Goal: Information Seeking & Learning: Learn about a topic

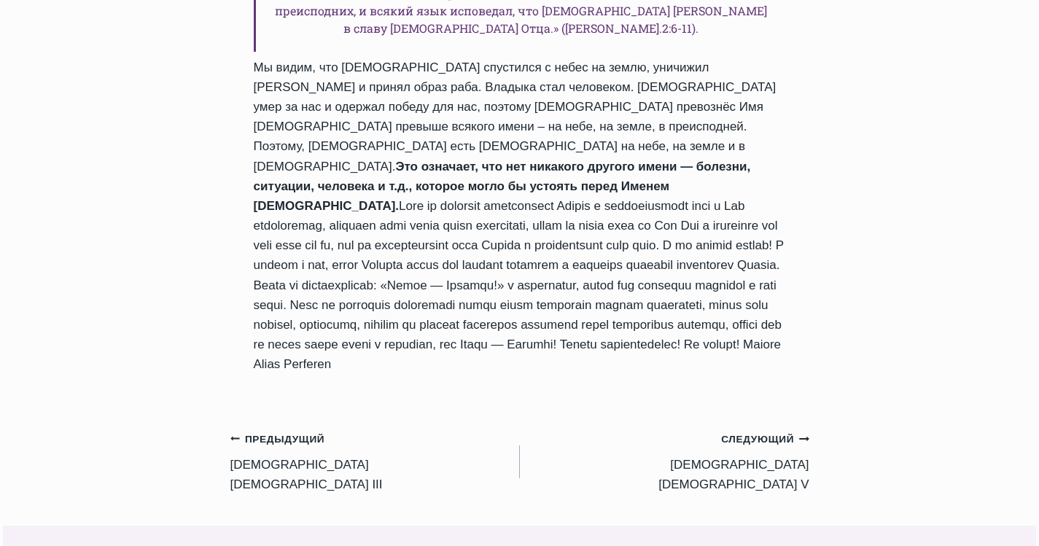
scroll to position [1531, 0]
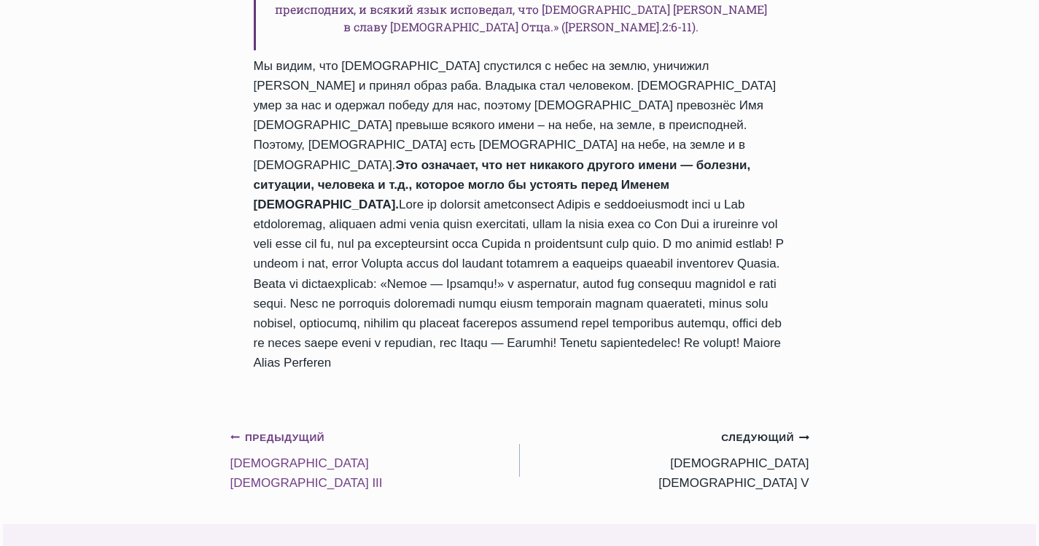
click at [236, 432] on icon "Предыдущий" at bounding box center [235, 437] width 10 height 10
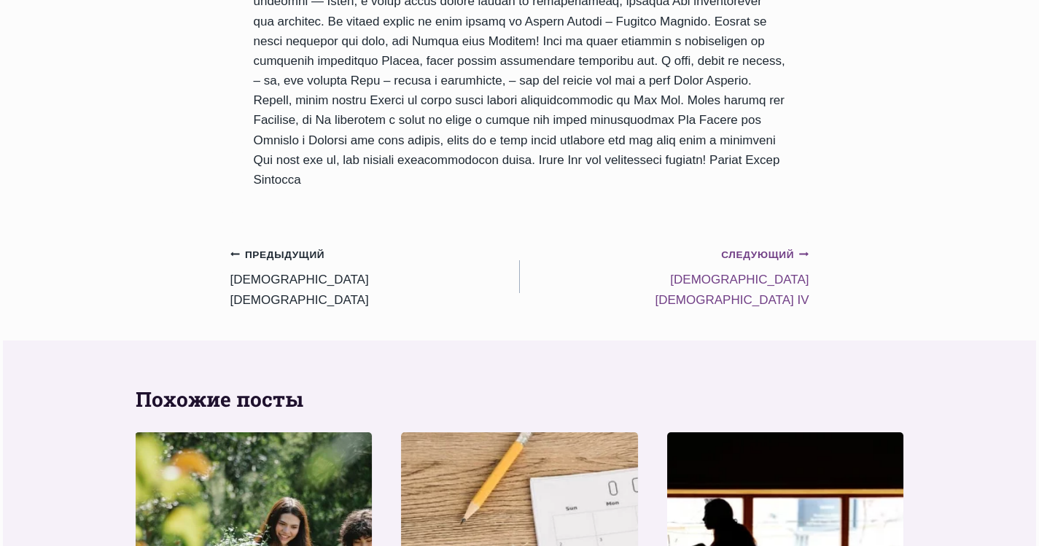
scroll to position [1458, 0]
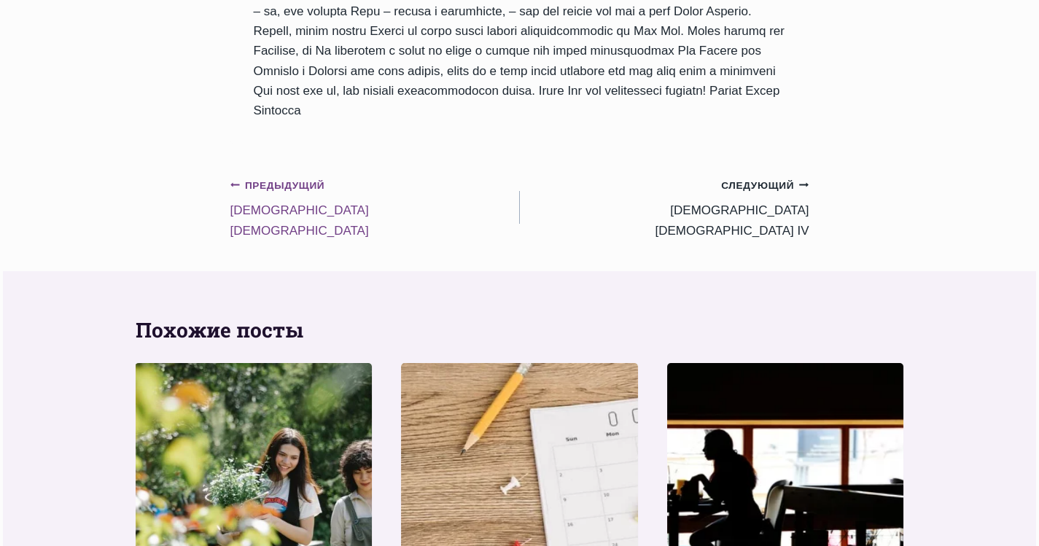
click at [254, 214] on link "Предыдущий Предыдущий Господство Иисуса Христа II" at bounding box center [374, 208] width 289 height 66
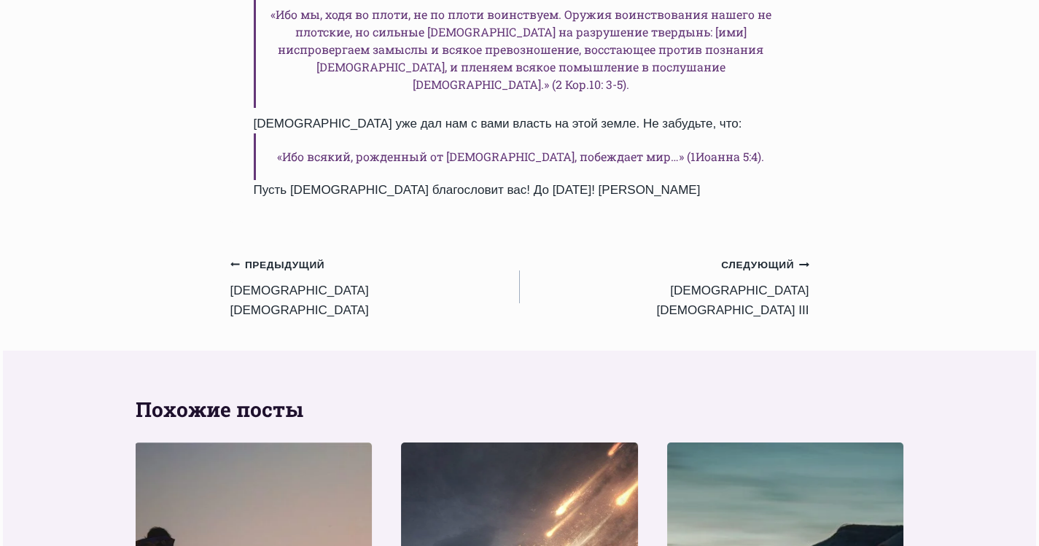
scroll to position [1385, 0]
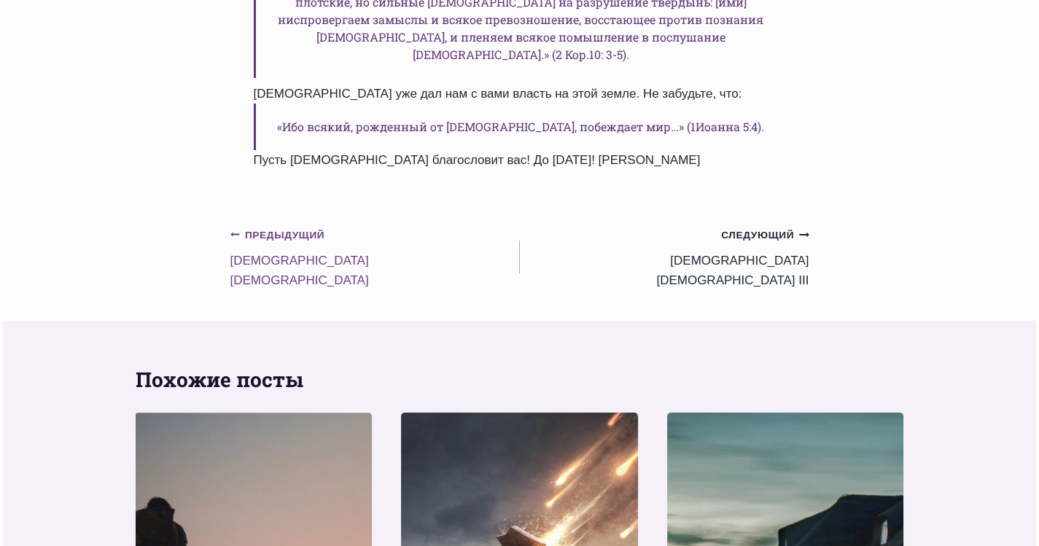
click at [270, 224] on link "Предыдущий Предыдущий [DEMOGRAPHIC_DATA] [DEMOGRAPHIC_DATA]" at bounding box center [374, 257] width 289 height 66
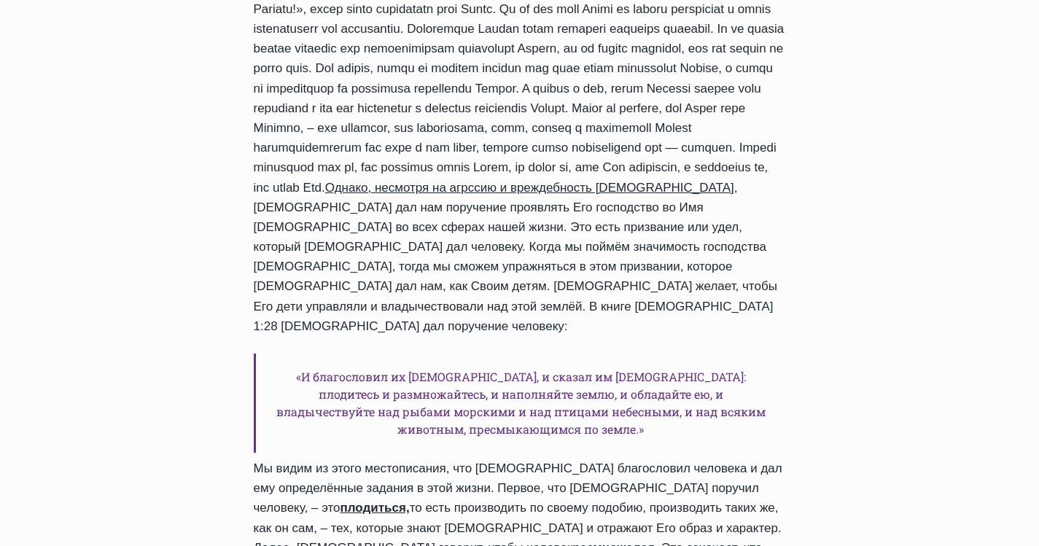
scroll to position [729, 0]
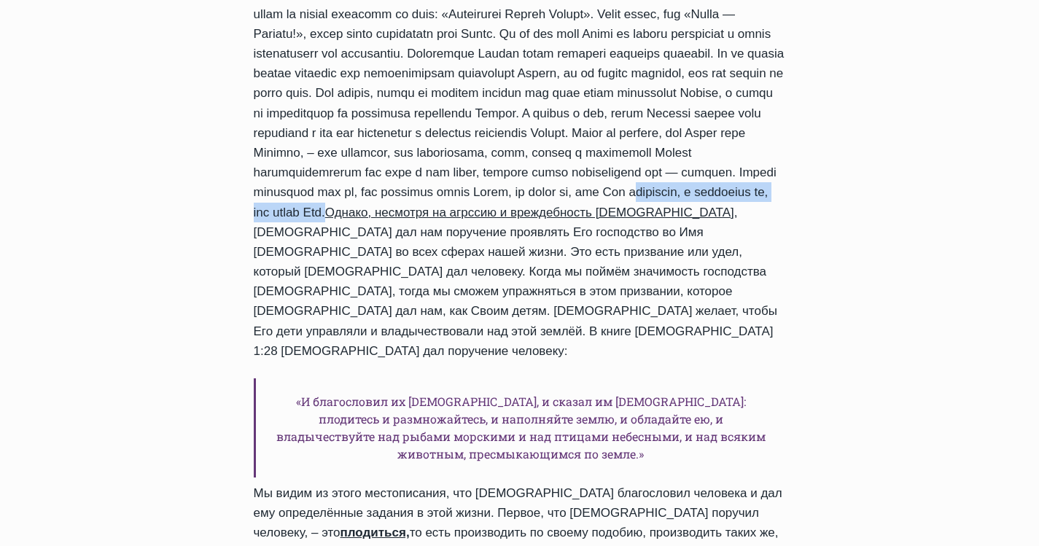
drag, startPoint x: 743, startPoint y: 173, endPoint x: 504, endPoint y: 181, distance: 239.9
click at [504, 181] on div "Однако, несмотря на агрссию и вреждебность сатаны , Бог дал нам поручение прояв…" at bounding box center [520, 481] width 532 height 994
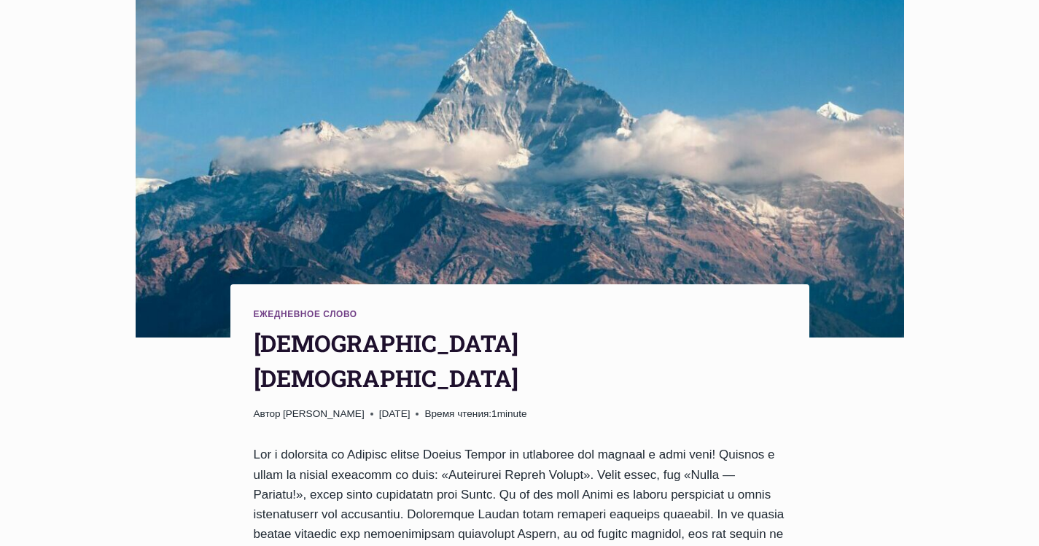
scroll to position [485, 0]
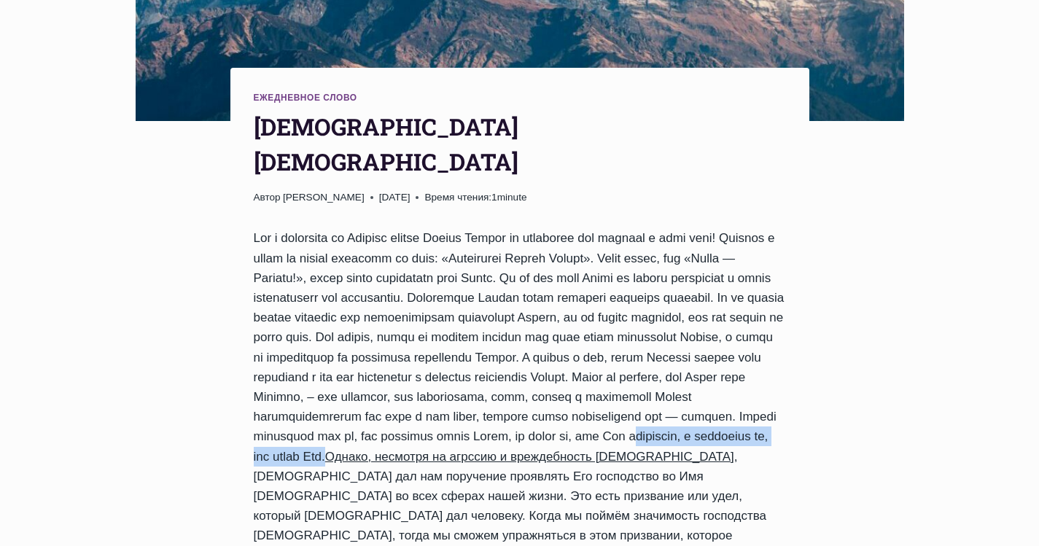
drag, startPoint x: 758, startPoint y: 171, endPoint x: 174, endPoint y: 199, distance: 584.5
copy div "Мир и благодать от Господа нашего Иисуса Христа да умножится вам обильно в этот…"
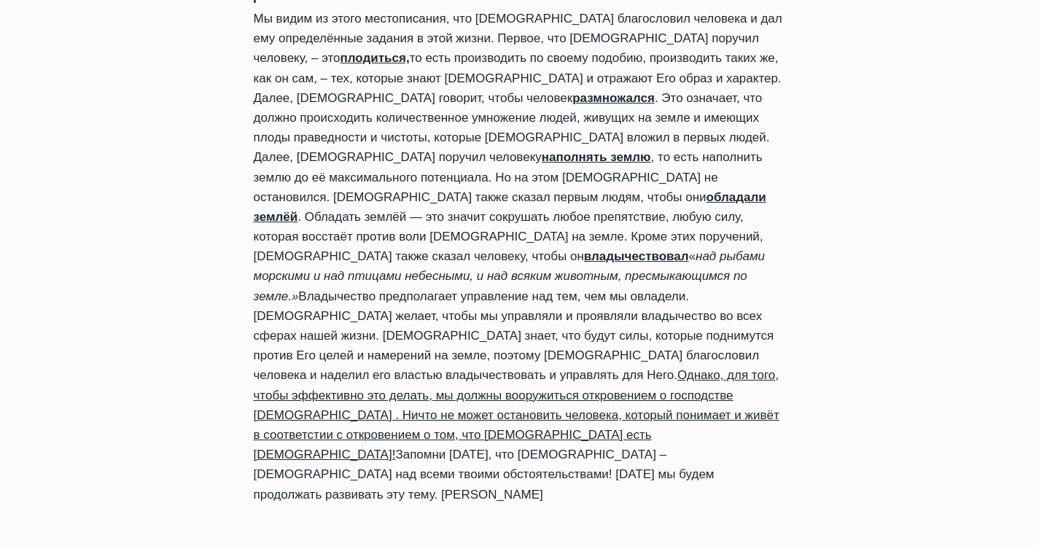
scroll to position [1286, 0]
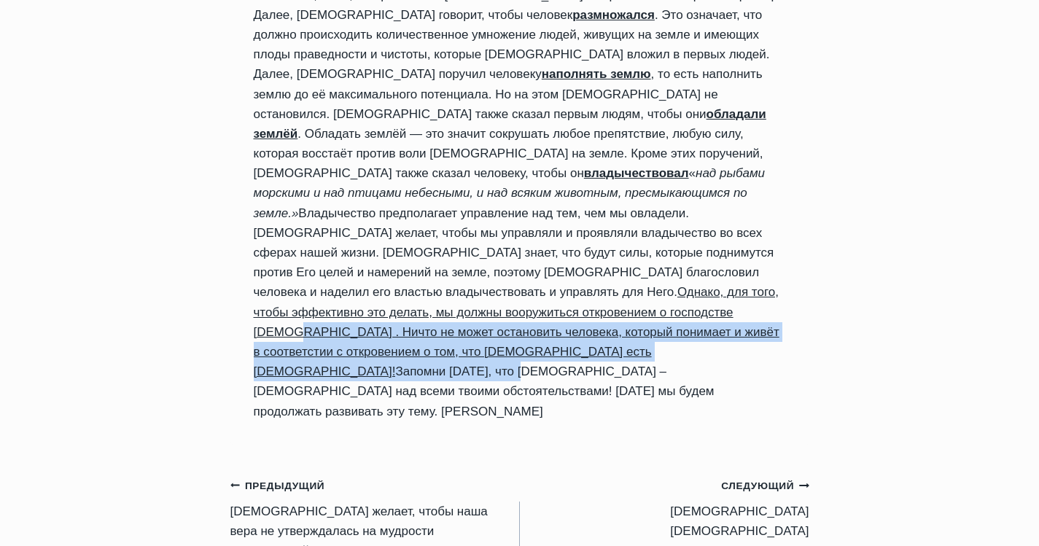
drag, startPoint x: 361, startPoint y: 200, endPoint x: 708, endPoint y: 219, distance: 347.5
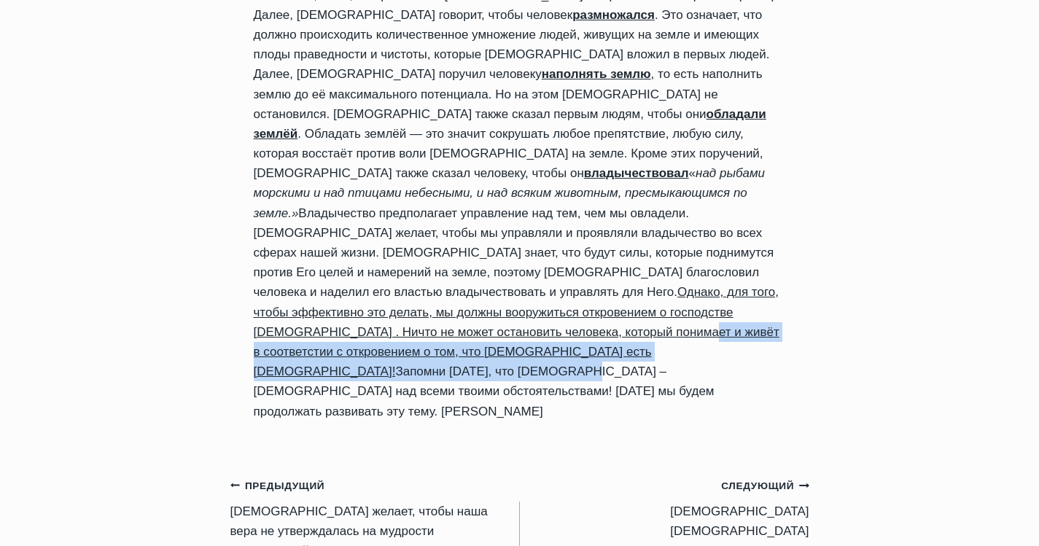
drag, startPoint x: 836, startPoint y: 218, endPoint x: 837, endPoint y: 208, distance: 10.3
click at [837, 208] on div "Ежедневное слово Господство Иисуса Христа Автор Пастор Руфус Аджибойе 2024-Июль…" at bounding box center [519, 102] width 1039 height 2431
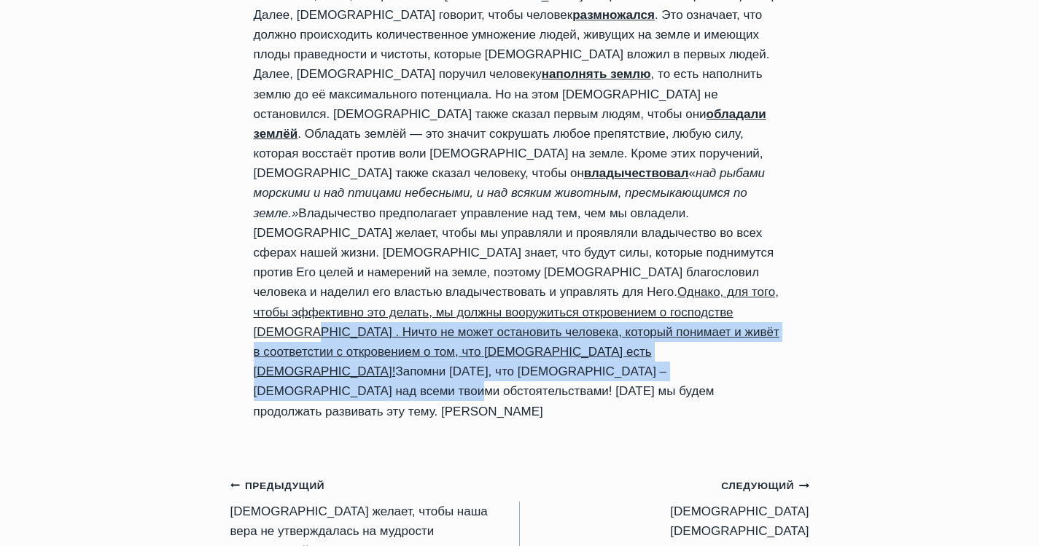
drag, startPoint x: 367, startPoint y: 198, endPoint x: 531, endPoint y: 235, distance: 168.3
copy div "Ничто не может остановить человека, который понимает и живёт в соответстии с от…"
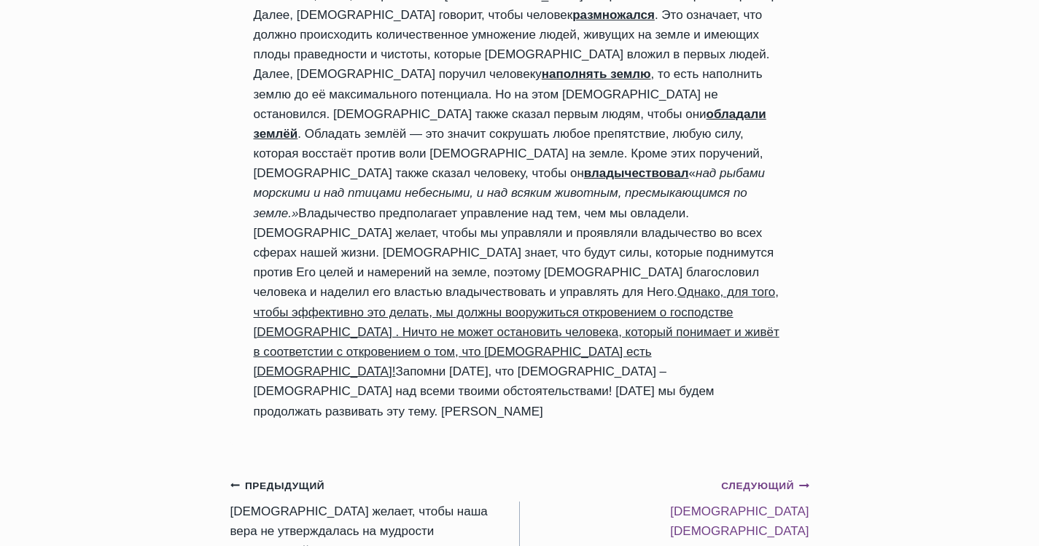
drag, startPoint x: 574, startPoint y: 310, endPoint x: 577, endPoint y: 326, distance: 15.6
click at [574, 321] on div "Ежедневное слово Господство Иисуса Христа Автор Пастор Руфус Аджибойе 2024-Июль…" at bounding box center [519, 102] width 579 height 2431
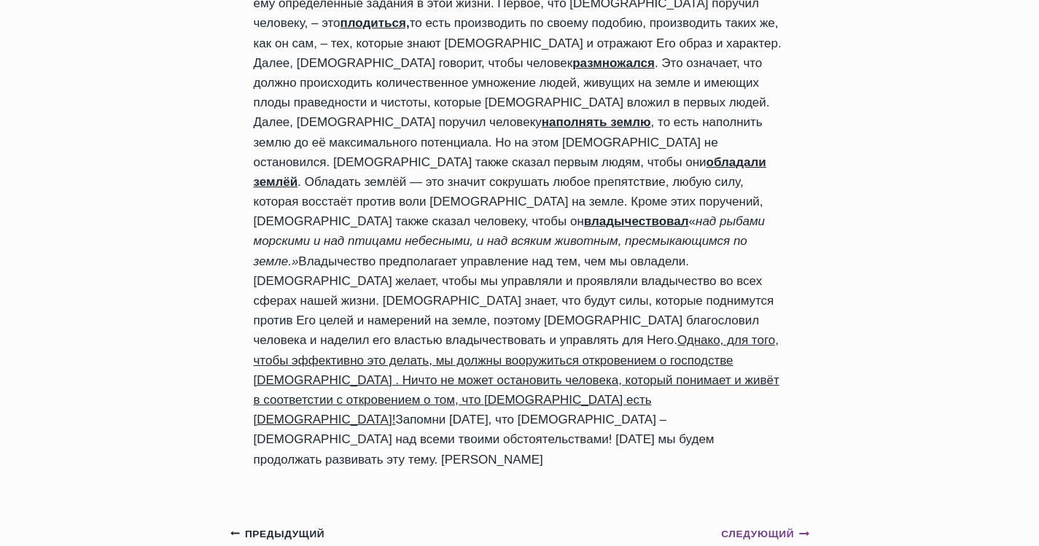
scroll to position [1214, 0]
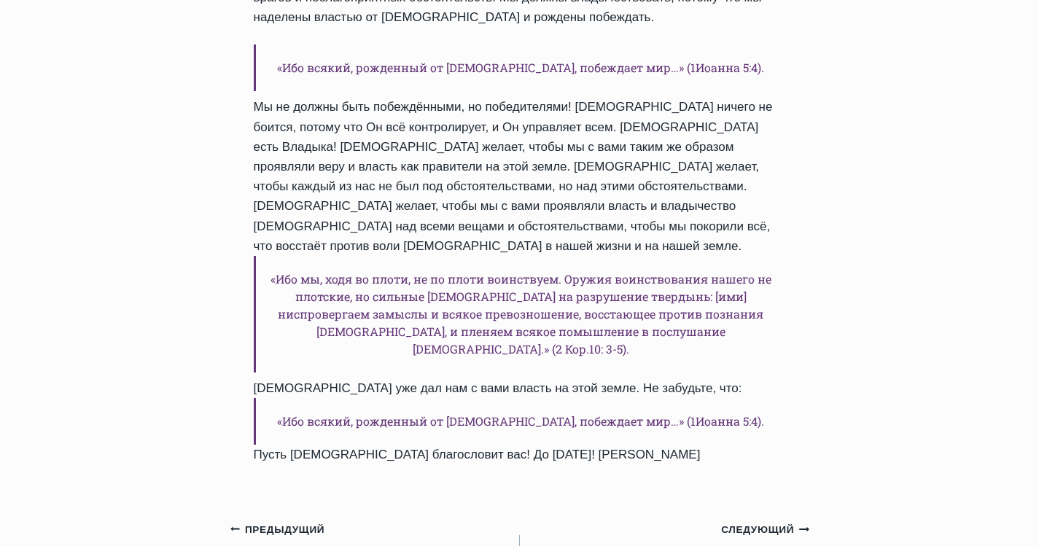
scroll to position [1093, 0]
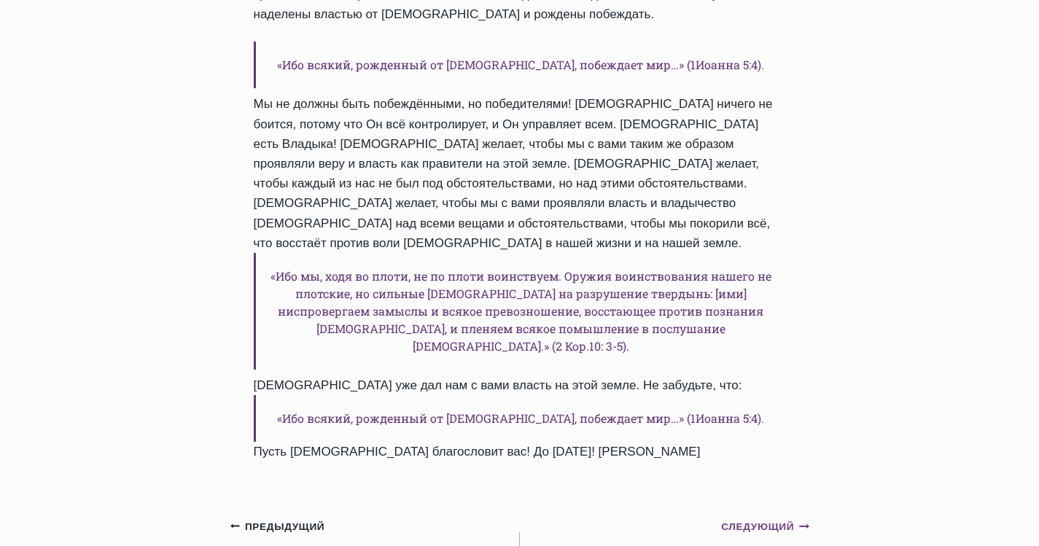
click at [757, 519] on small "Следующий Продолжить" at bounding box center [764, 527] width 87 height 16
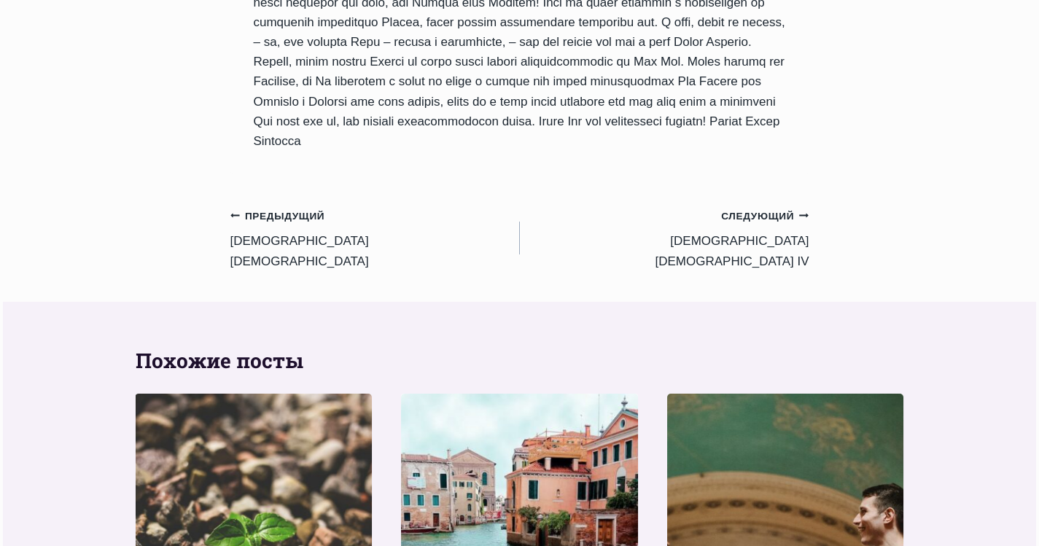
scroll to position [1458, 0]
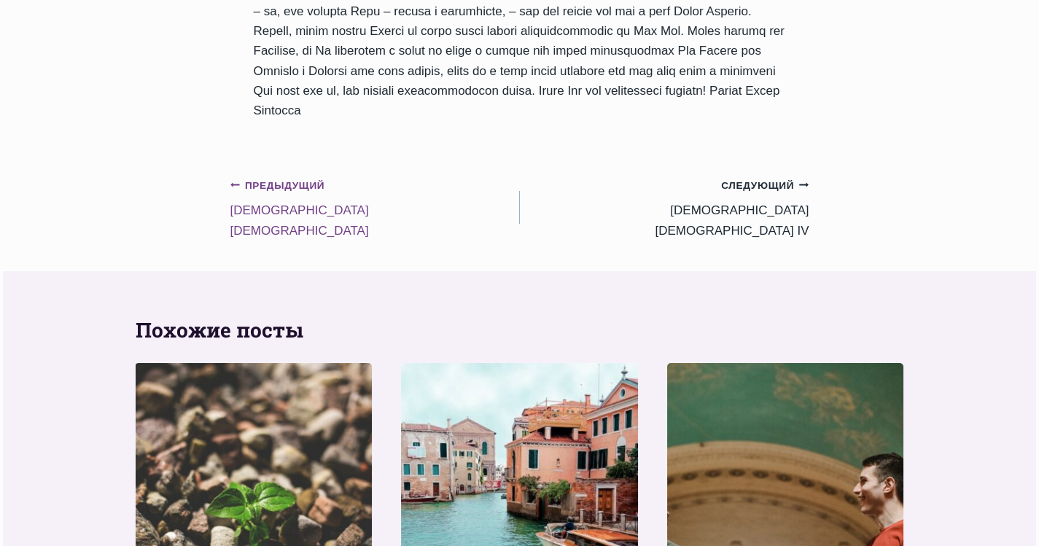
click at [275, 186] on small "Предыдущий Предыдущий" at bounding box center [277, 186] width 95 height 16
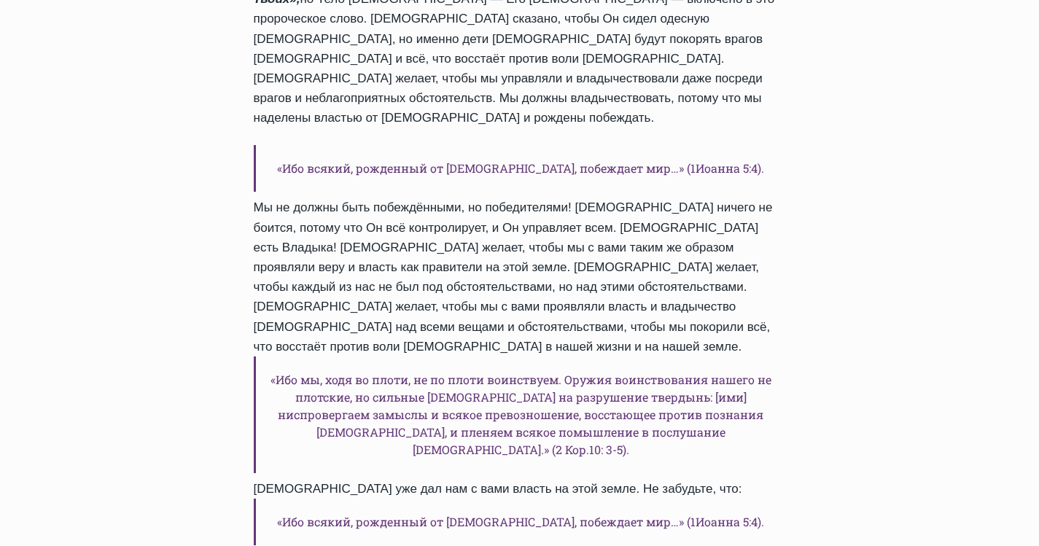
scroll to position [1093, 0]
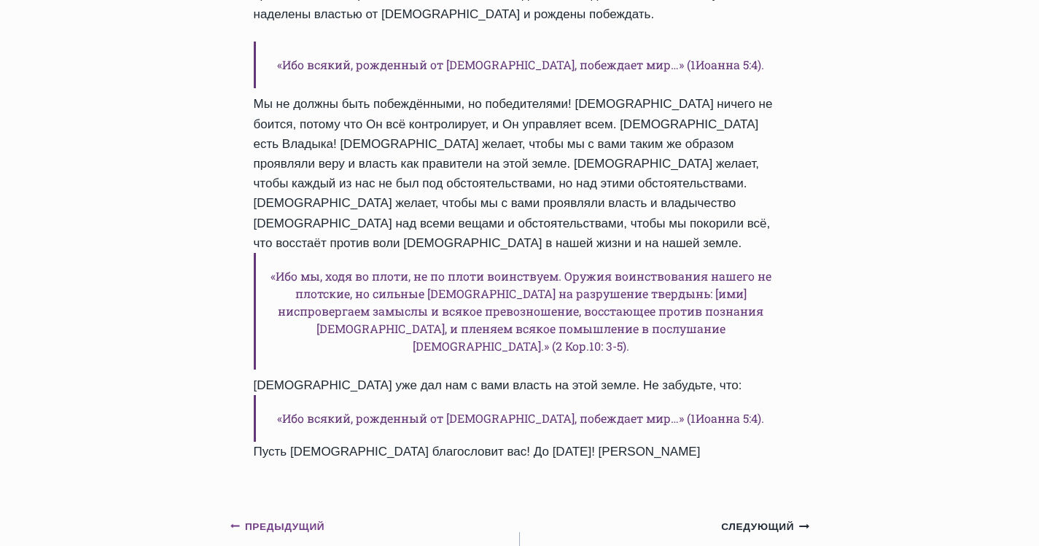
click at [284, 516] on link "Предыдущий Предыдущий [DEMOGRAPHIC_DATA] [DEMOGRAPHIC_DATA]" at bounding box center [374, 549] width 289 height 66
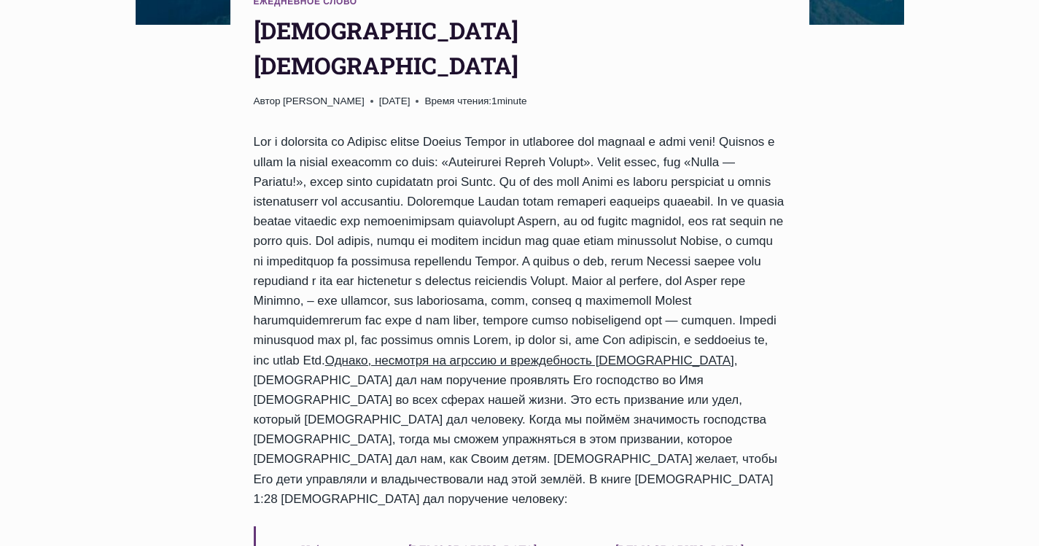
scroll to position [437, 0]
